Goal: Transaction & Acquisition: Register for event/course

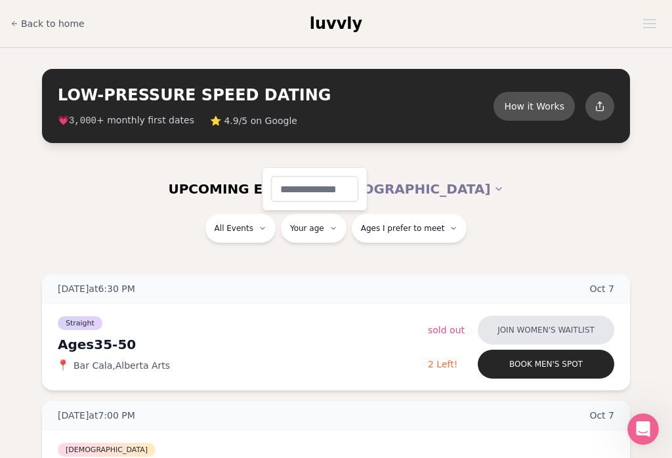
type input "**"
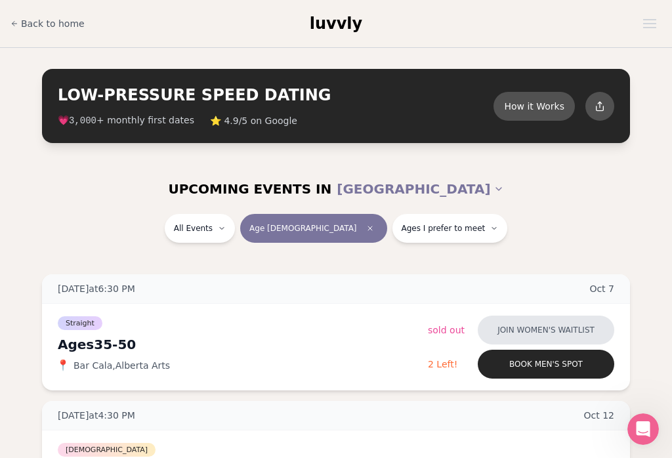
click at [443, 233] on button "Ages I prefer to meet" at bounding box center [451, 228] width 116 height 29
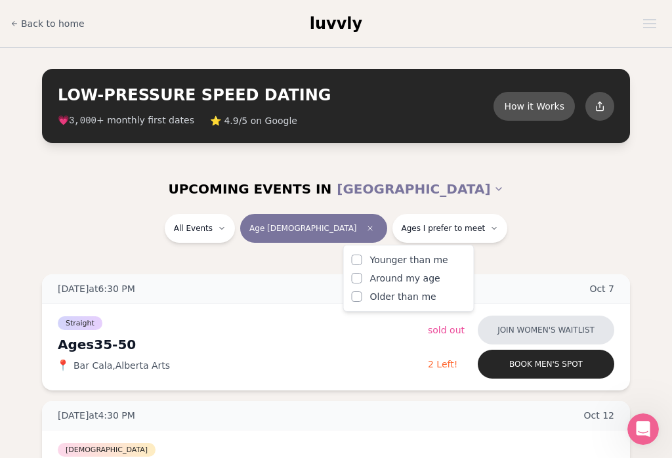
click at [359, 283] on button "Around my age" at bounding box center [357, 278] width 11 height 11
click at [361, 301] on button "Older than me" at bounding box center [357, 297] width 11 height 11
click at [362, 260] on button "Younger than me" at bounding box center [357, 260] width 11 height 11
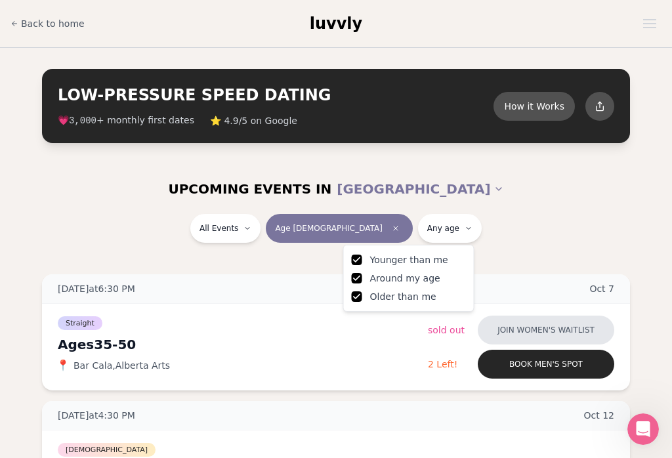
click at [358, 263] on button "Younger than me" at bounding box center [357, 260] width 11 height 11
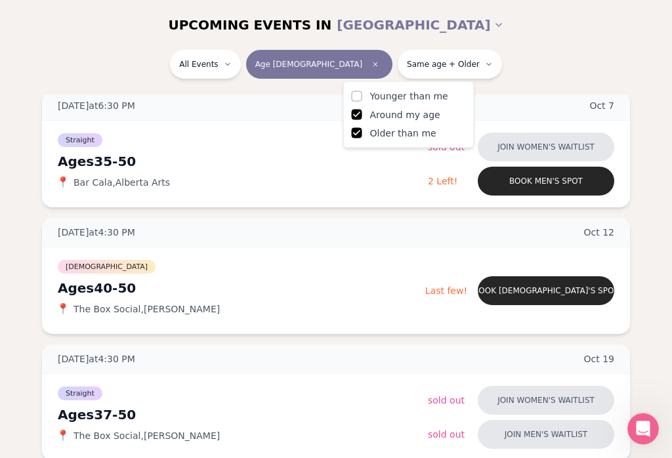
scroll to position [189, 0]
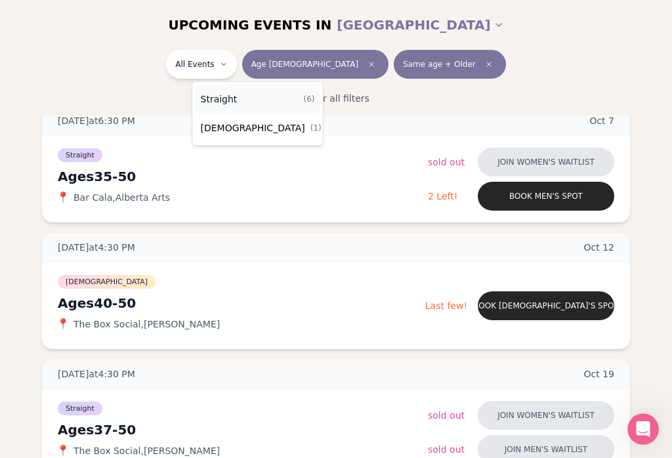
click at [247, 101] on div "Straight ( 6 )" at bounding box center [258, 99] width 125 height 29
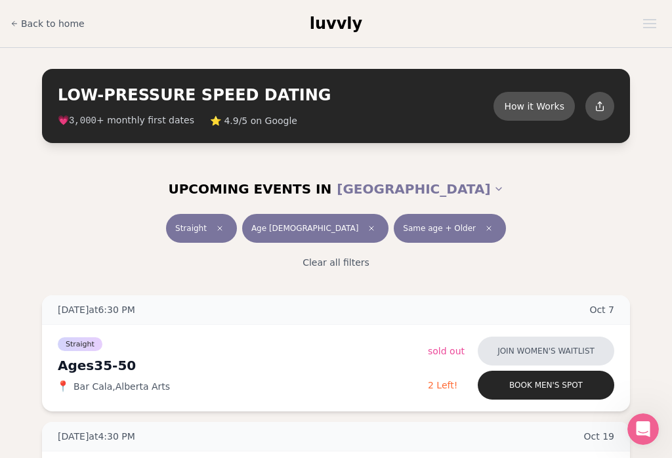
click at [481, 230] on span "Clear preference" at bounding box center [489, 229] width 16 height 16
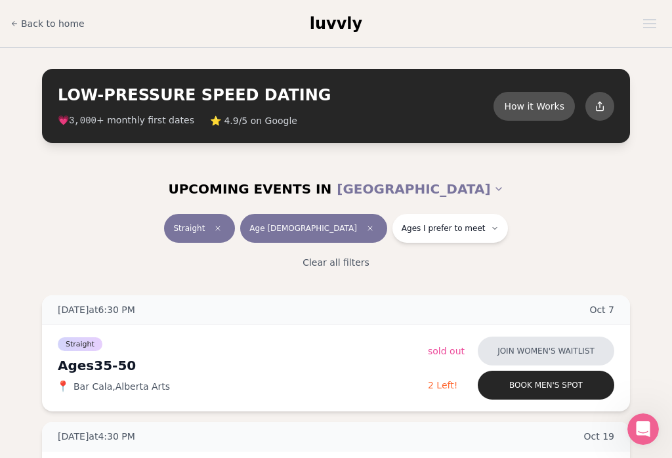
click at [452, 232] on button "Ages I prefer to meet" at bounding box center [451, 228] width 116 height 29
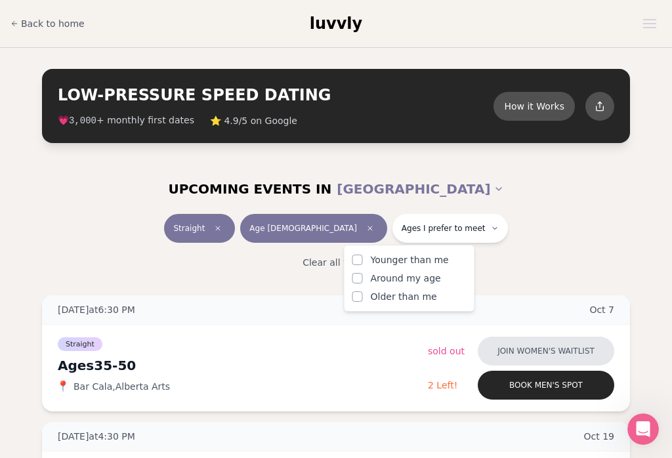
click at [366, 294] on label "Older than me" at bounding box center [410, 296] width 114 height 13
click at [363, 294] on button "Older than me" at bounding box center [358, 297] width 11 height 11
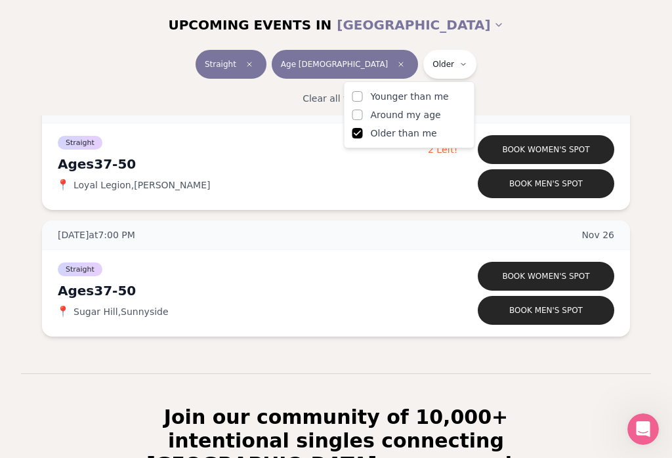
scroll to position [708, 0]
